Goal: Task Accomplishment & Management: Use online tool/utility

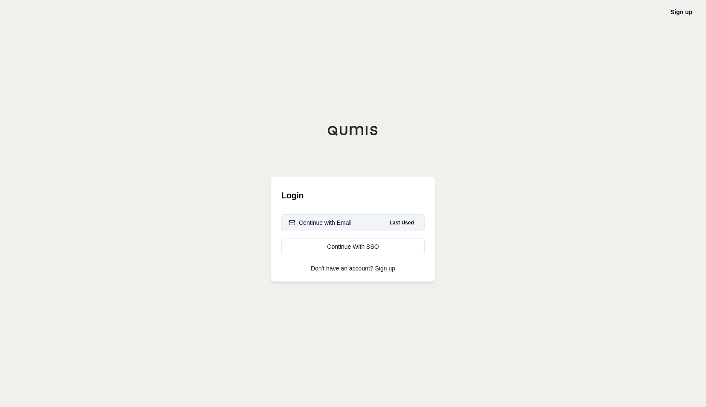
click at [319, 222] on div "Continue with Email" at bounding box center [320, 222] width 63 height 9
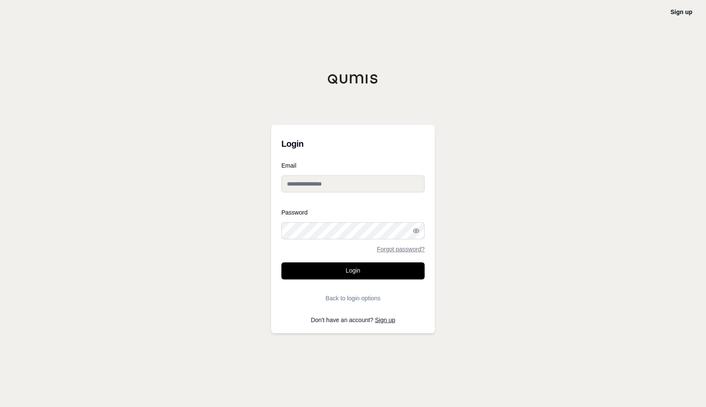
type input "**********"
click at [341, 270] on button "Login" at bounding box center [352, 270] width 143 height 17
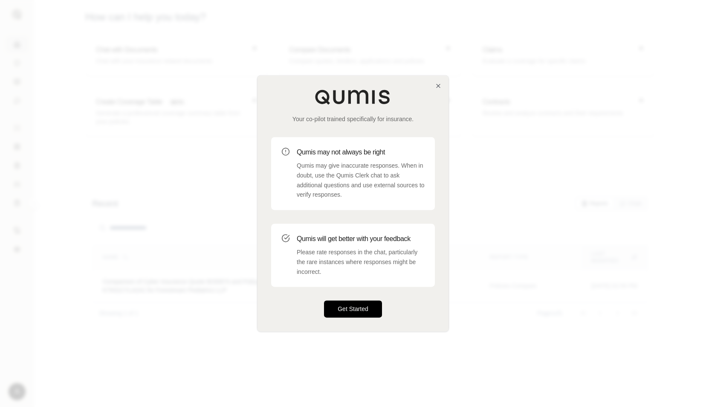
click at [365, 307] on button "Get Started" at bounding box center [353, 308] width 58 height 17
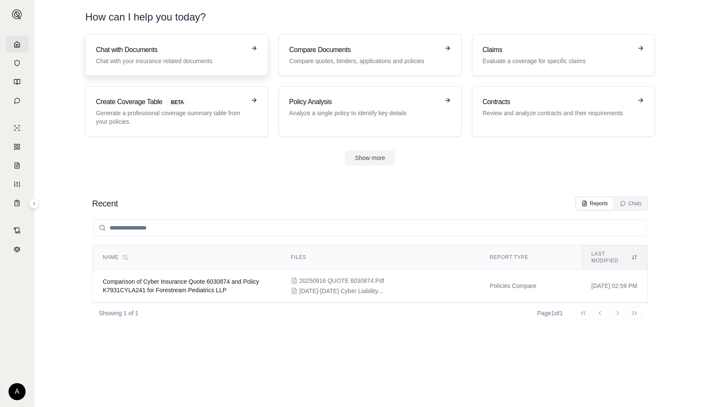
click at [201, 60] on p "Chat with your insurance related documents" at bounding box center [171, 61] width 150 height 9
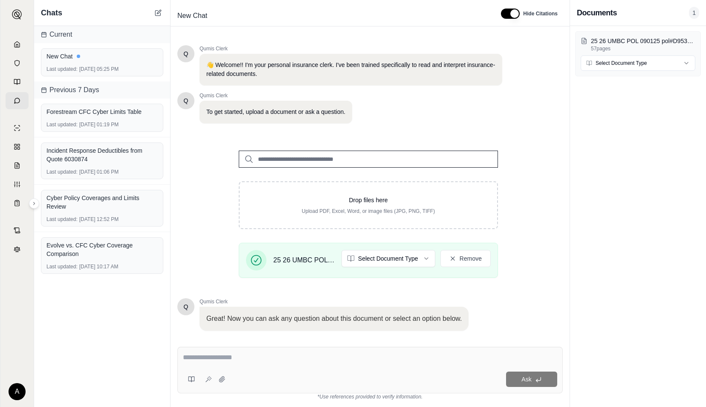
scroll to position [53, 0]
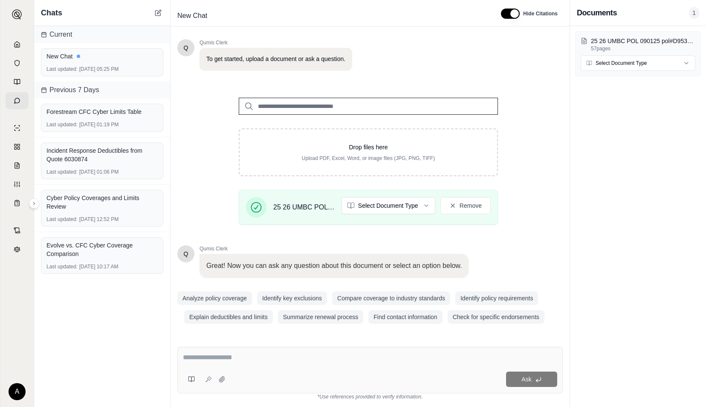
click at [309, 336] on div "Q Qumis Clerk 👋 Welcome!! I'm your personal insurance clerk. I've been trained …" at bounding box center [369, 186] width 399 height 308
click at [185, 357] on textarea at bounding box center [370, 357] width 374 height 10
type textarea "*"
type textarea "*********"
click at [424, 209] on html "A Chats Current New Chat Last updated: [DATE] 05:25 PM Previous 7 Days Forestre…" at bounding box center [353, 203] width 706 height 407
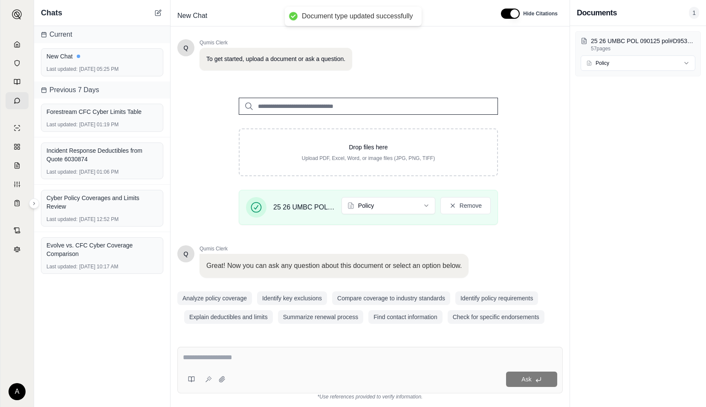
click at [240, 348] on div "Ask" at bounding box center [369, 369] width 385 height 46
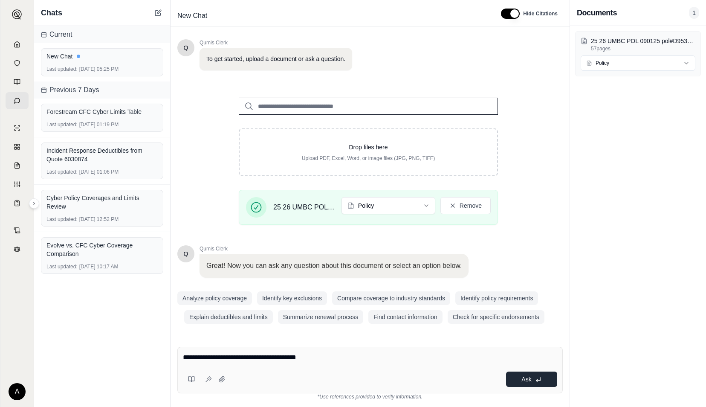
type textarea "**********"
click at [520, 378] on button "Ask" at bounding box center [531, 378] width 51 height 15
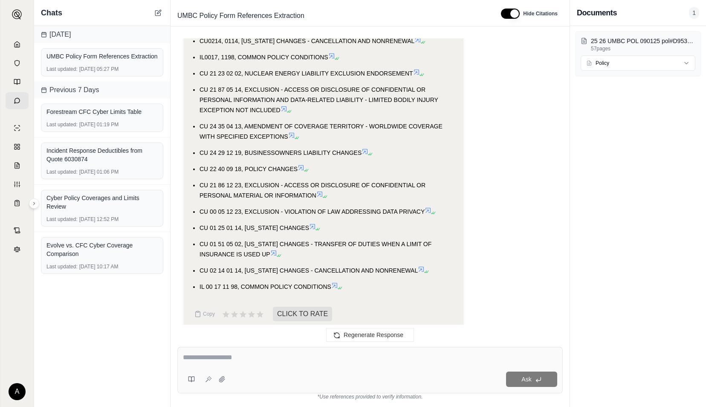
scroll to position [1032, 0]
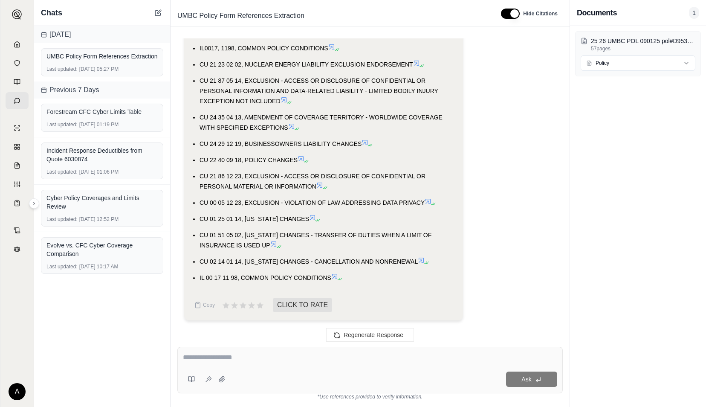
click at [557, 217] on div "find following form references in the policy Analysis: Okay, I need to find all…" at bounding box center [369, 185] width 385 height 294
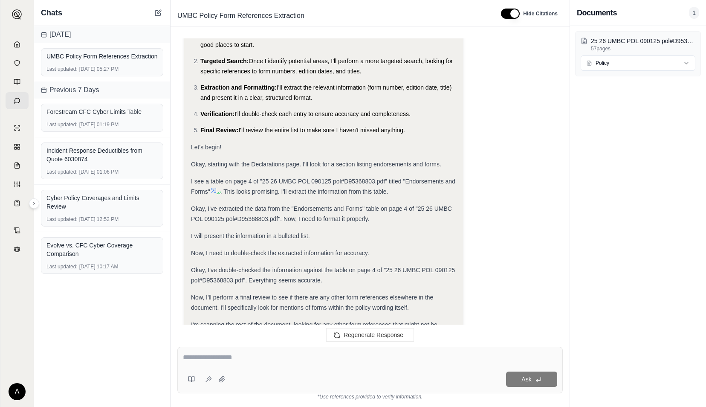
scroll to position [0, 0]
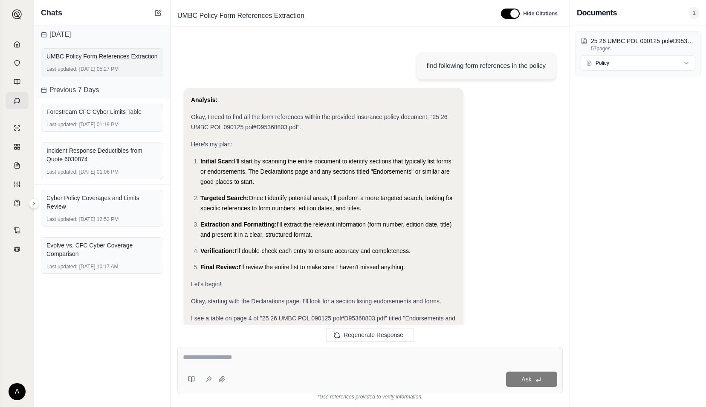
click at [101, 62] on div "UMBC Policy Form References Extraction Last updated: [DATE] 05:27 PM" at bounding box center [102, 62] width 122 height 28
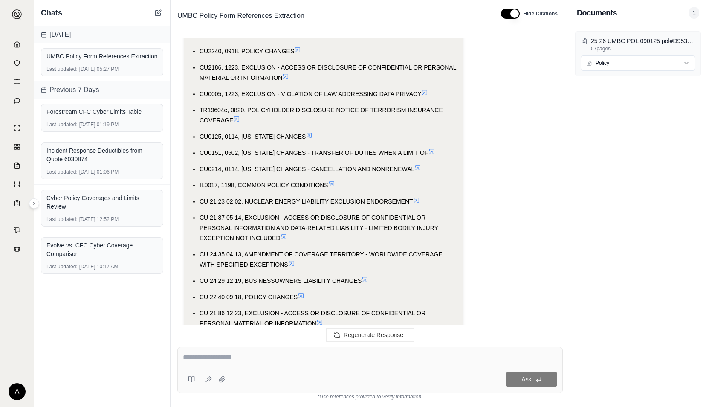
scroll to position [1032, 0]
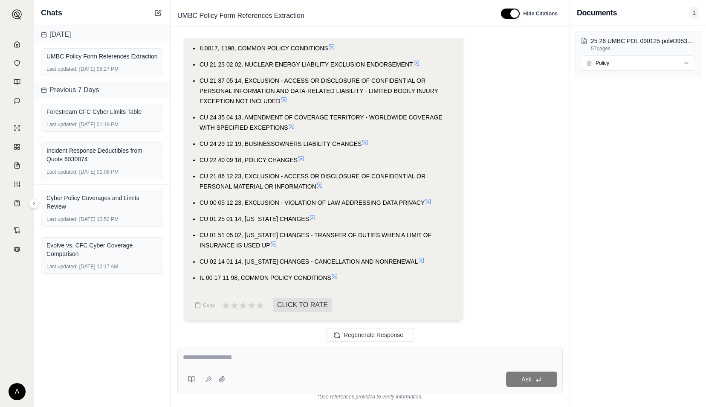
click at [42, 32] on rect at bounding box center [44, 34] width 5 height 5
click at [45, 32] on line at bounding box center [45, 32] width 0 height 1
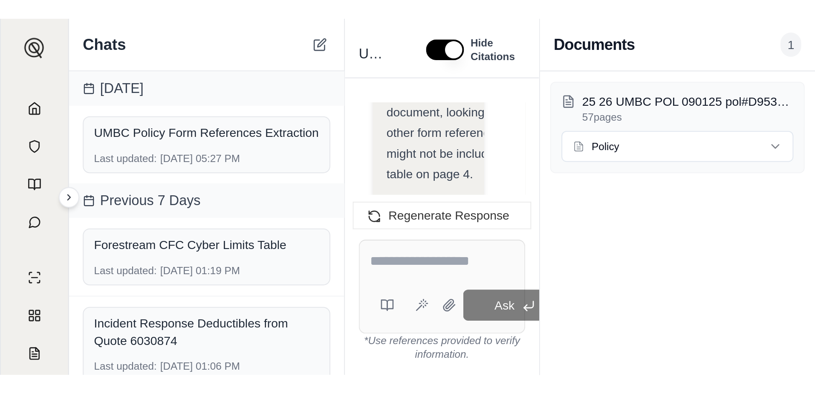
scroll to position [964, 0]
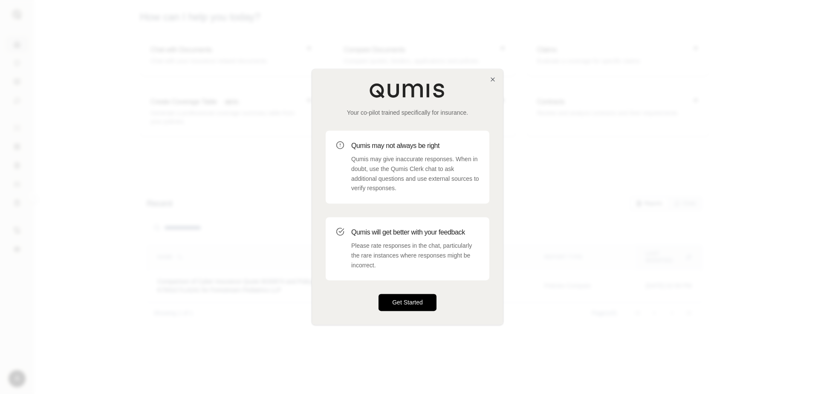
click at [387, 298] on button "Get Started" at bounding box center [407, 302] width 58 height 17
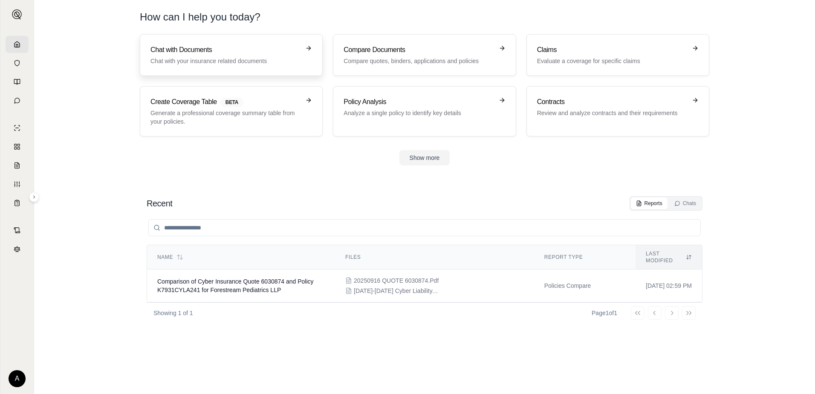
click at [267, 58] on p "Chat with your insurance related documents" at bounding box center [225, 61] width 150 height 9
click at [274, 110] on p "Generate a professional coverage summary table from your policies." at bounding box center [225, 117] width 150 height 17
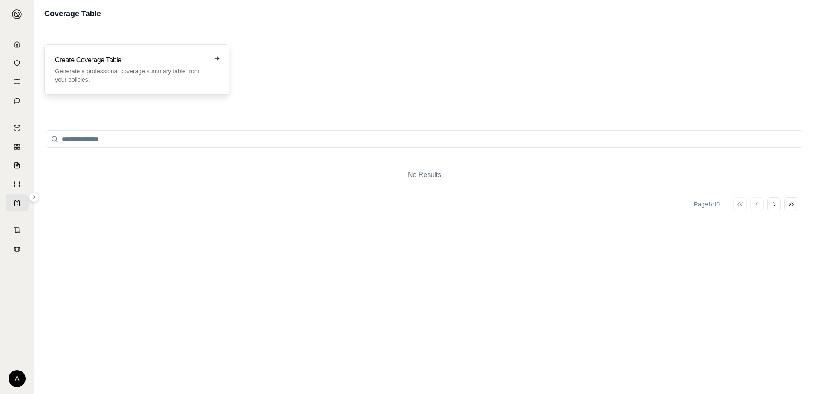
click at [139, 64] on h3 "Create Coverage Table" at bounding box center [131, 60] width 152 height 10
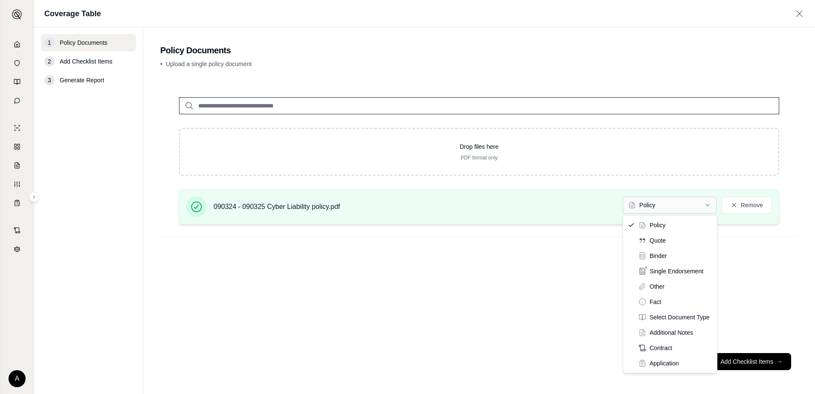
click at [653, 205] on html "A Coverage Table 1 Policy Documents 2 Add Checklist Items 3 Generate Report Pol…" at bounding box center [407, 197] width 815 height 394
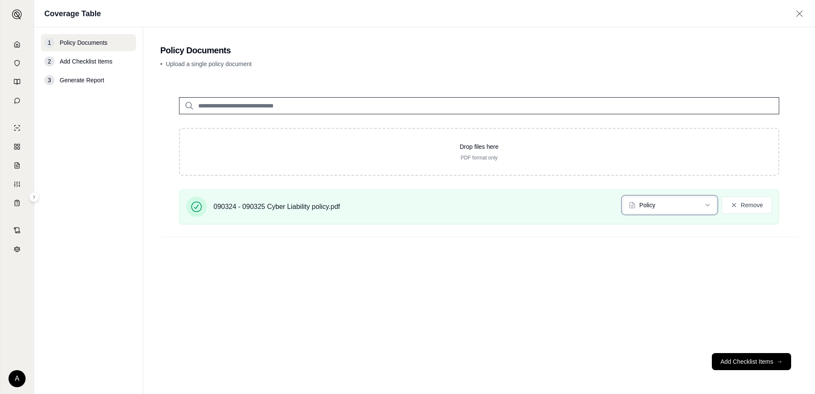
click at [650, 208] on html "A Coverage Table 1 Policy Documents 2 Add Checklist Items 3 Generate Report Pol…" at bounding box center [407, 197] width 815 height 394
click at [780, 357] on span "→" at bounding box center [779, 361] width 6 height 9
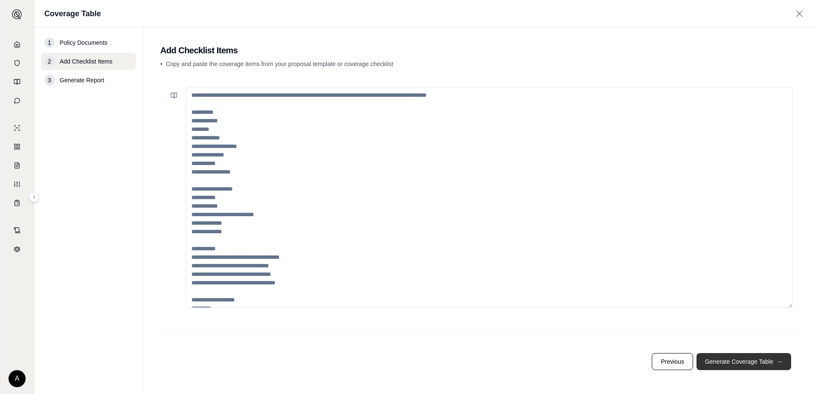
click at [765, 361] on button "Generate Coverage Table →" at bounding box center [743, 361] width 95 height 17
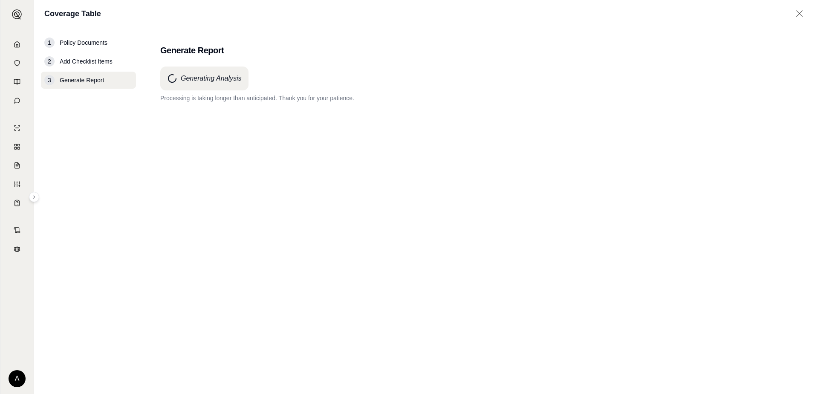
click at [220, 81] on h4 "Generating Analysis" at bounding box center [211, 78] width 61 height 10
click at [13, 43] on link at bounding box center [17, 44] width 23 height 17
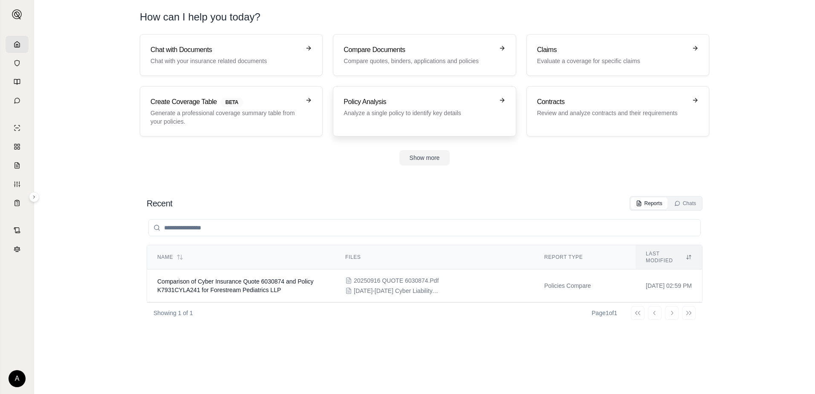
click at [454, 113] on p "Analyze a single policy to identify key details" at bounding box center [418, 113] width 150 height 9
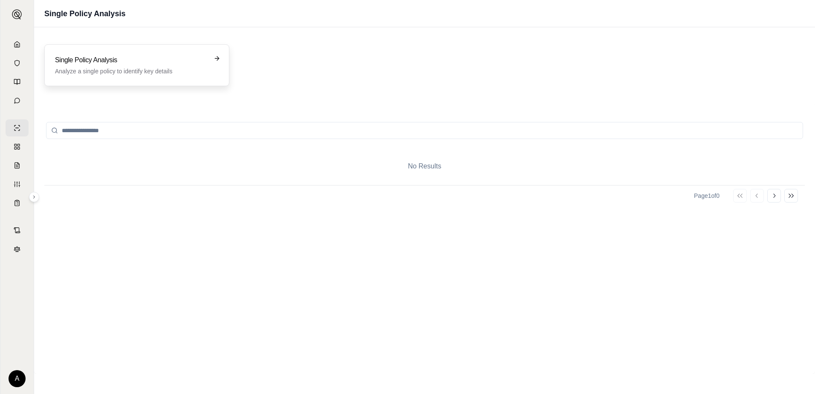
click at [219, 58] on icon at bounding box center [217, 58] width 7 height 7
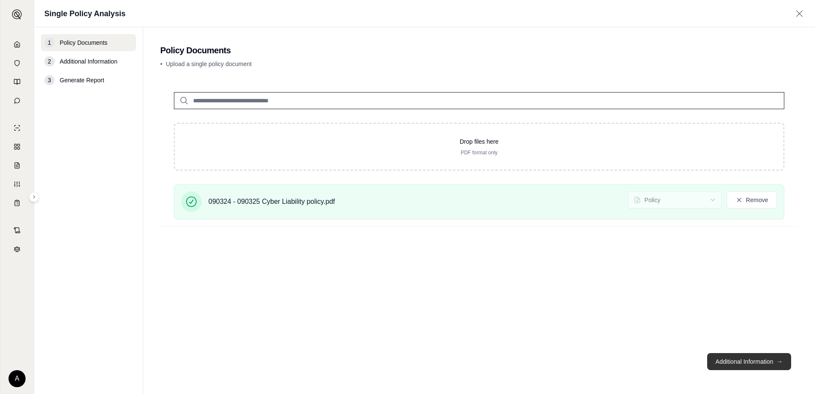
click at [785, 360] on button "Additional Information →" at bounding box center [749, 361] width 84 height 17
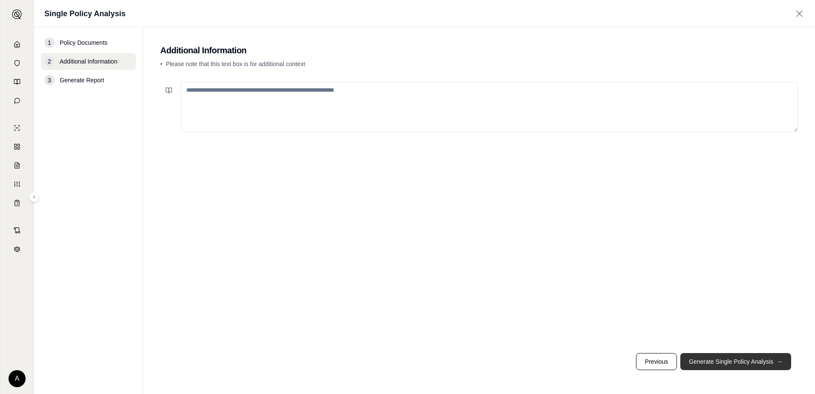
click at [779, 359] on span "→" at bounding box center [779, 361] width 6 height 9
